Goal: Find specific page/section: Find specific page/section

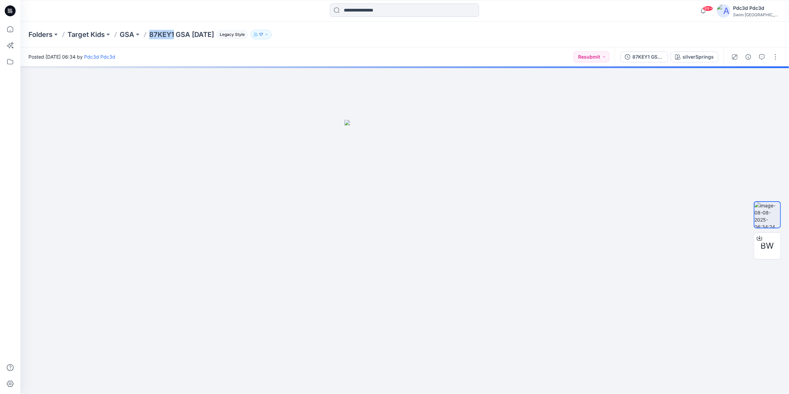
drag, startPoint x: 150, startPoint y: 36, endPoint x: 174, endPoint y: 37, distance: 24.4
click at [174, 37] on p "87KEY1 GSA [DATE]" at bounding box center [181, 34] width 65 height 9
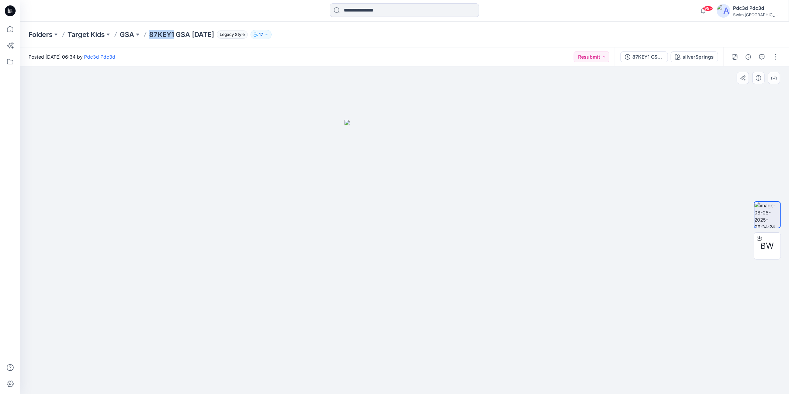
click at [397, 166] on img at bounding box center [404, 257] width 120 height 274
click at [82, 35] on p "Target Kids" at bounding box center [85, 34] width 37 height 9
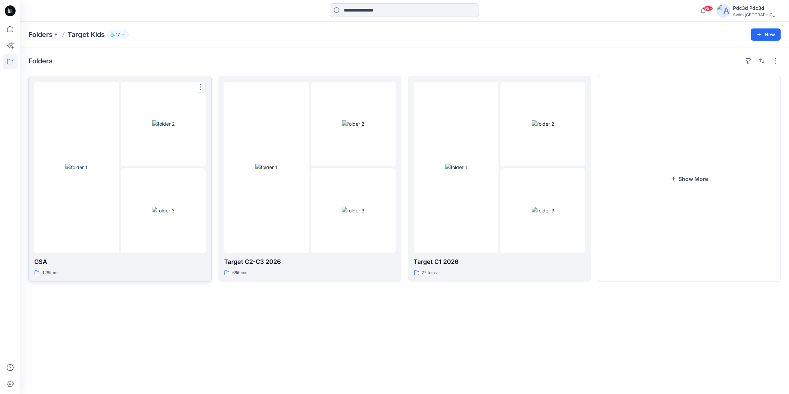
click at [87, 171] on img at bounding box center [76, 167] width 22 height 7
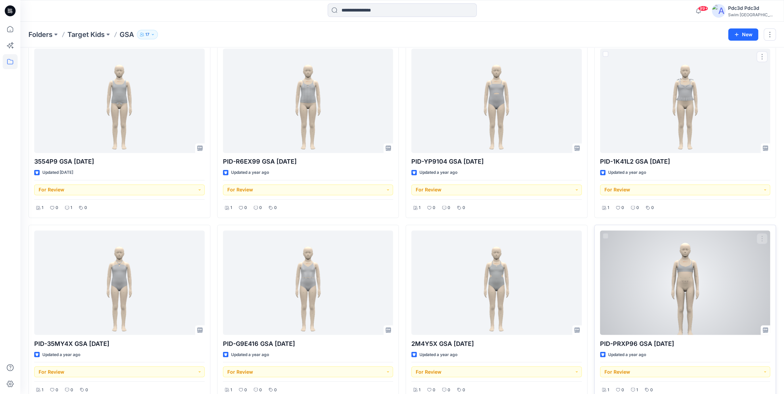
scroll to position [770, 0]
